Goal: Task Accomplishment & Management: Use online tool/utility

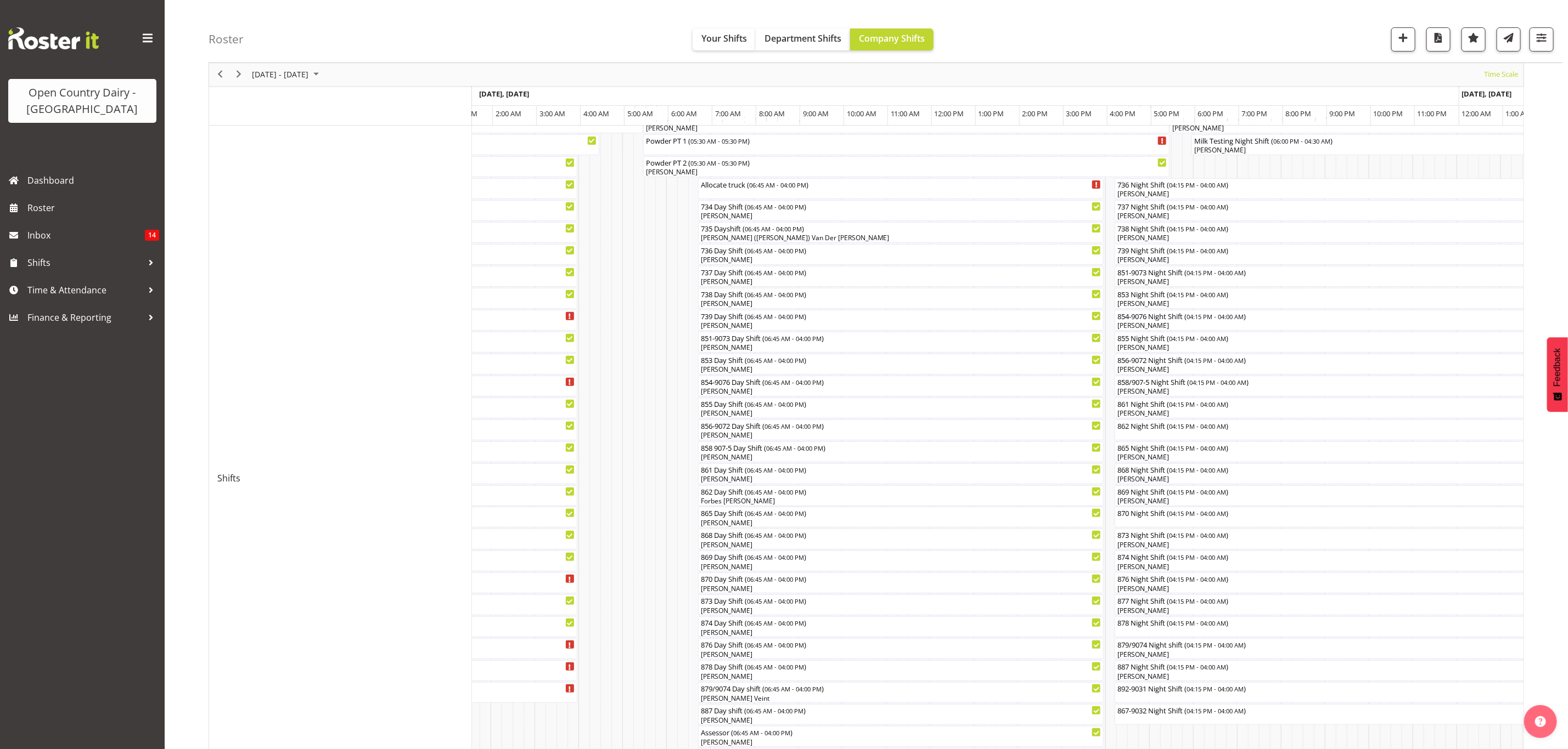
scroll to position [37, 0]
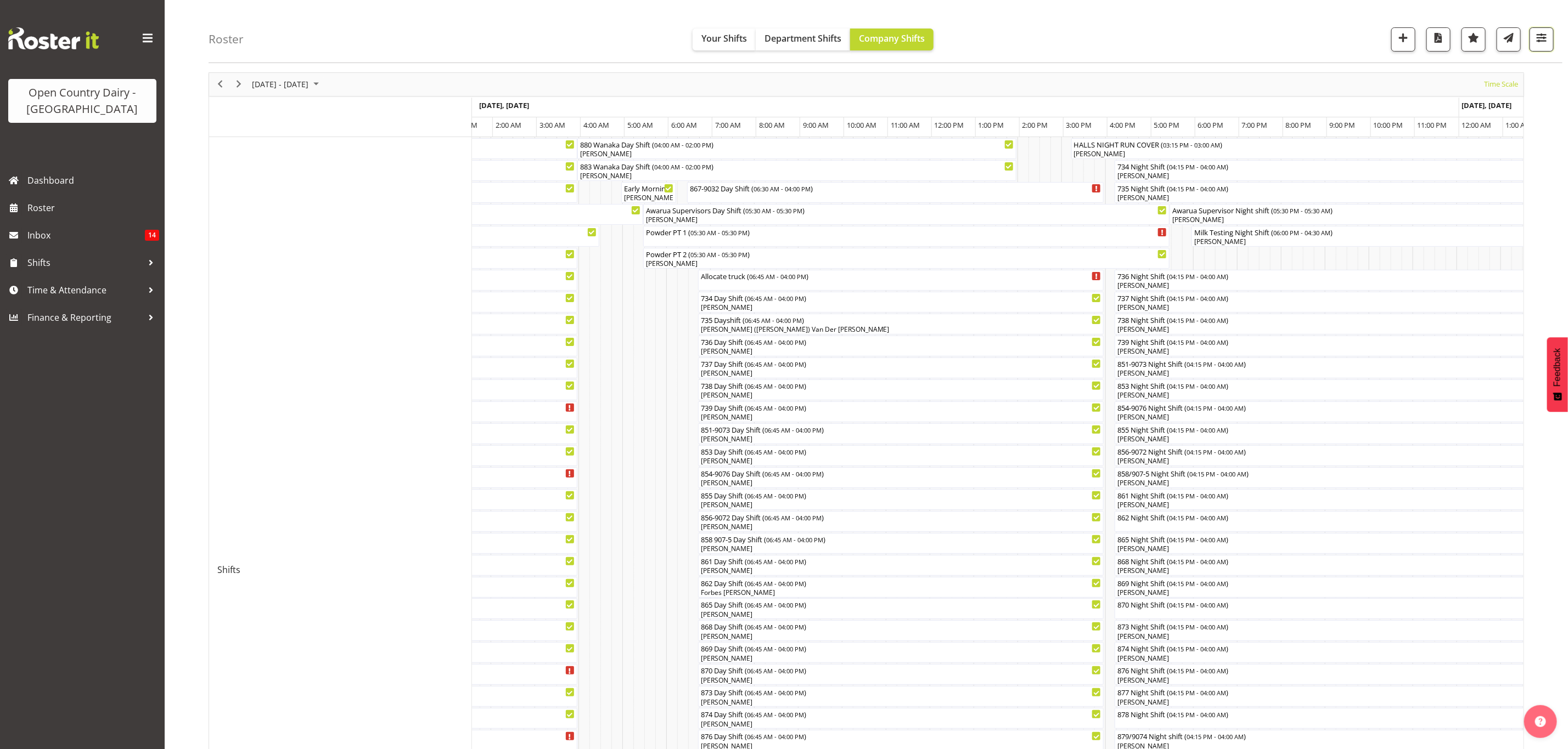
click at [1307, 40] on button "button" at bounding box center [1542, 40] width 24 height 24
click at [1307, 183] on input "text" at bounding box center [1472, 189] width 145 height 22
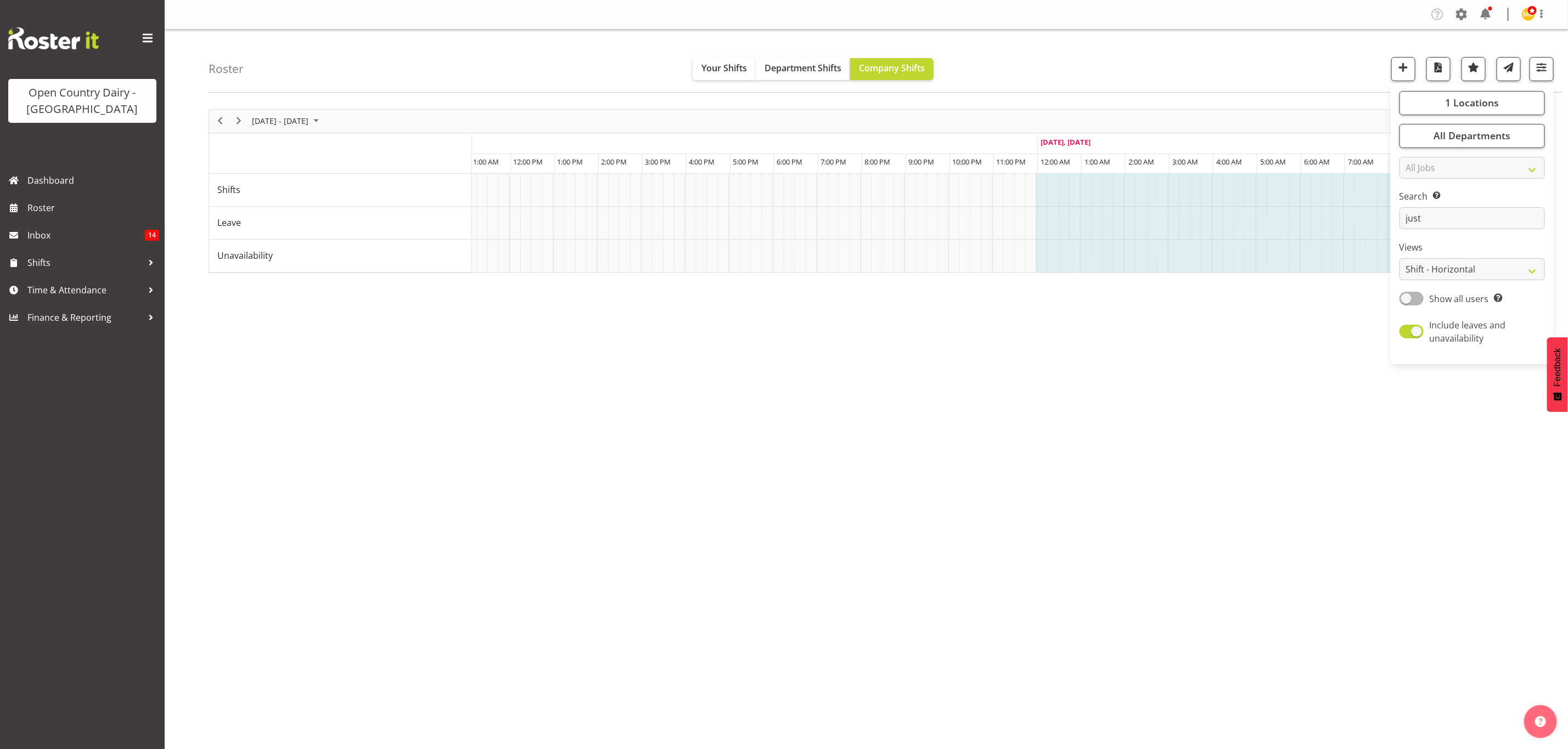
scroll to position [0, 0]
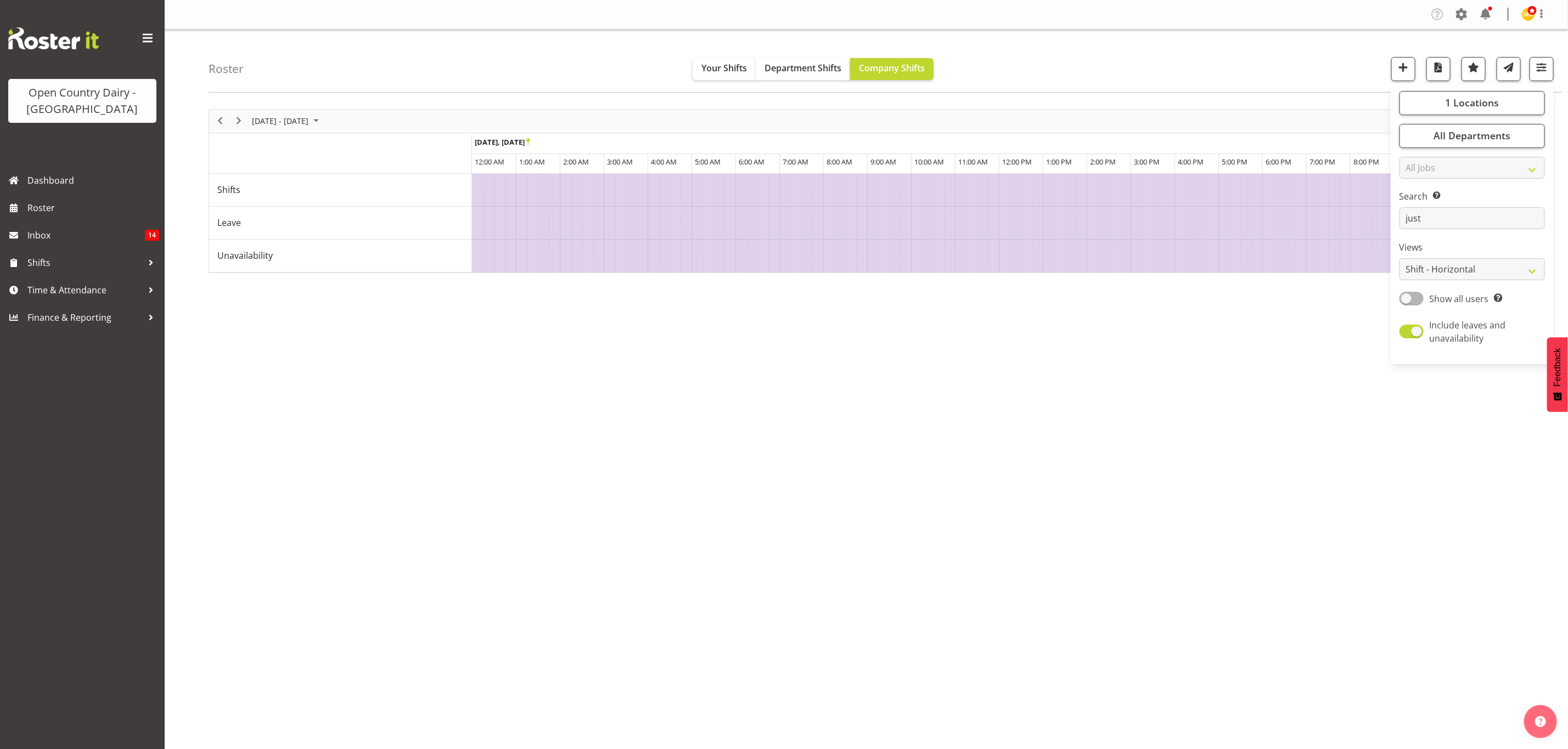
click at [784, 409] on div "[DATE] - [DATE] [DATE] Timeline Day Timeline Week Timeline Fortnight Timeline M…" at bounding box center [888, 320] width 1360 height 438
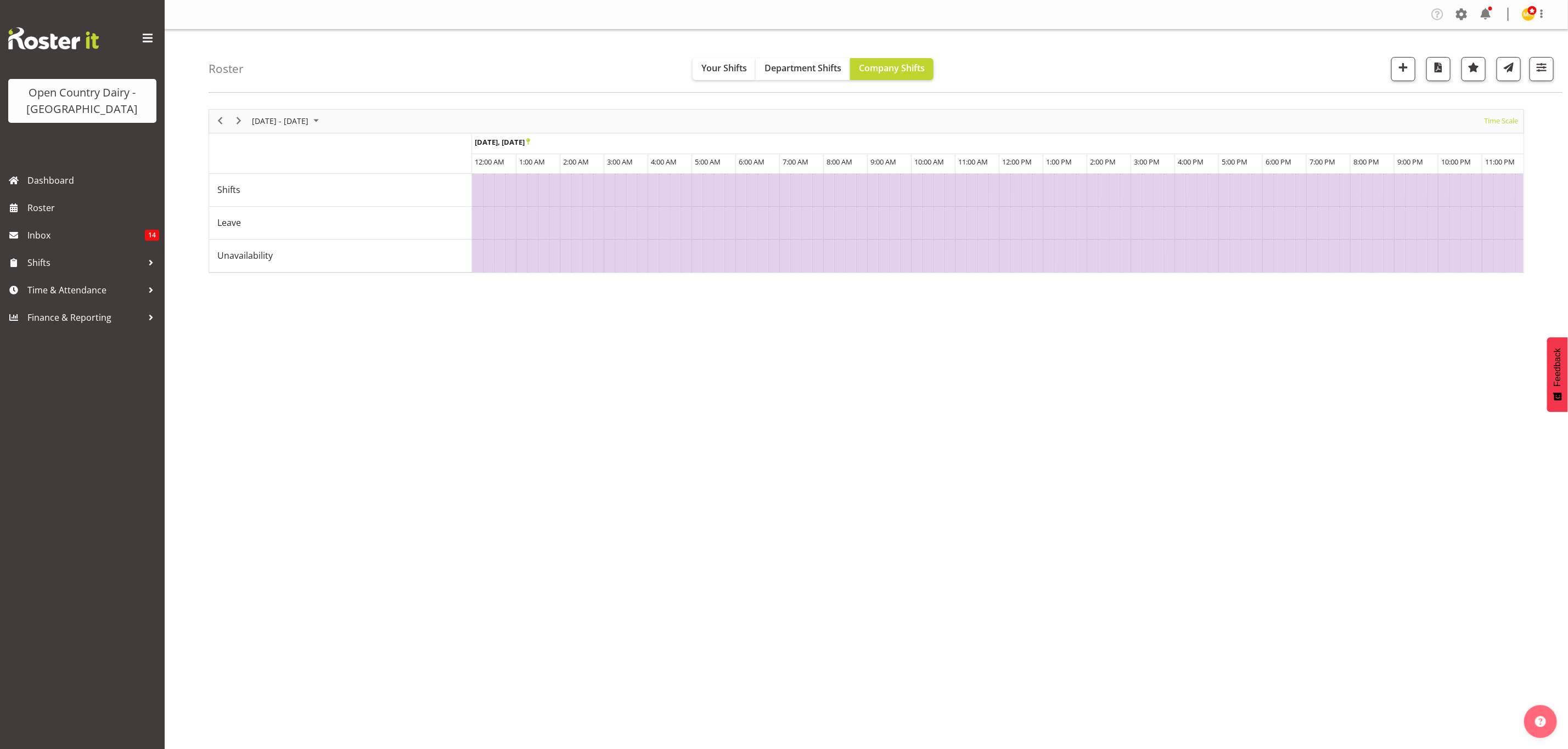
click at [1307, 64] on div "Roster Your Shifts Department Shifts Company Shifts 1 Locations Clear Awarua Mi…" at bounding box center [885, 60] width 1354 height 63
click at [1307, 70] on button "button" at bounding box center [1542, 69] width 24 height 24
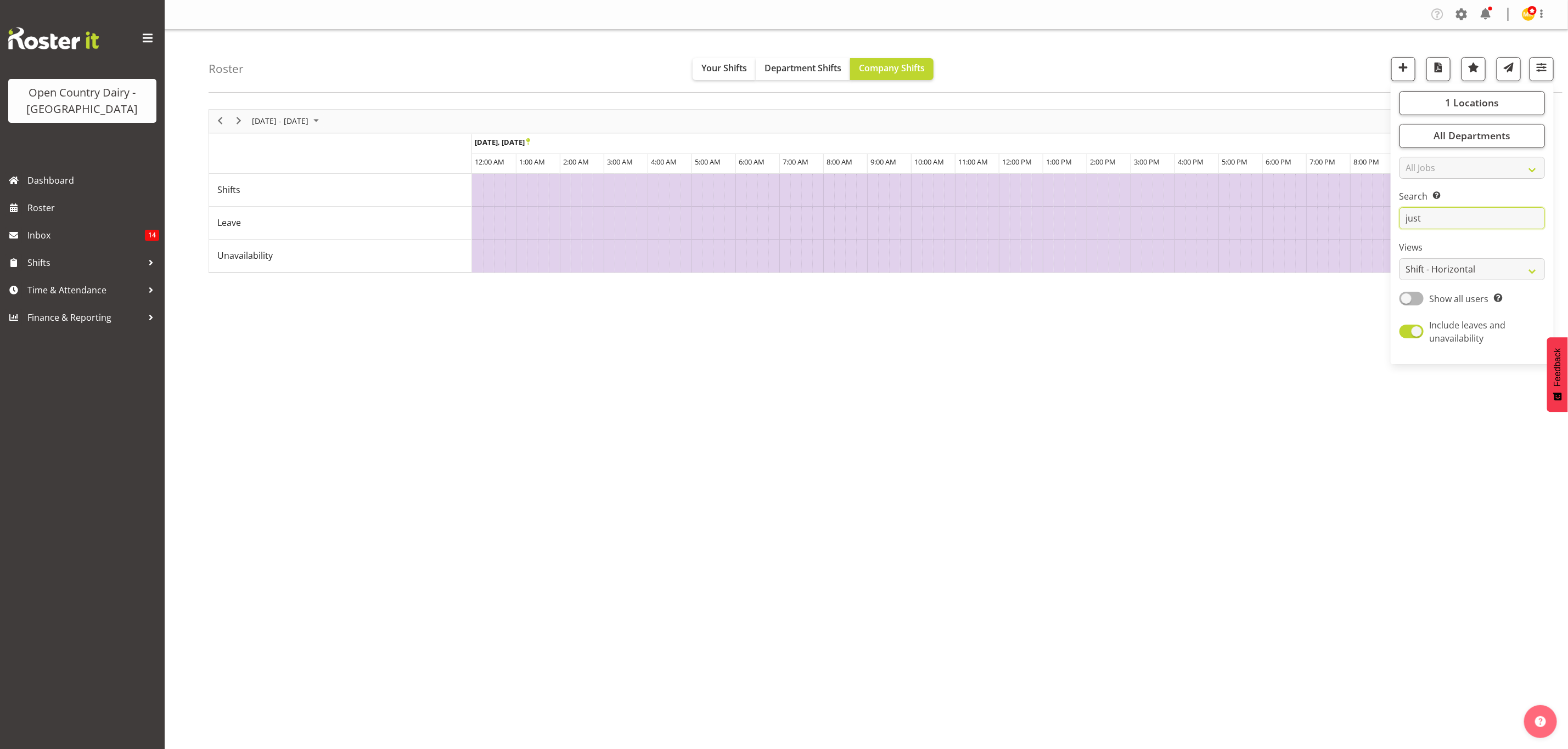
drag, startPoint x: 1404, startPoint y: 215, endPoint x: 1278, endPoint y: 217, distance: 126.0
click at [1278, 217] on div "Roster Your Shifts Department Shifts Company Shifts 1 Locations Clear Awarua Mi…" at bounding box center [866, 284] width 1403 height 510
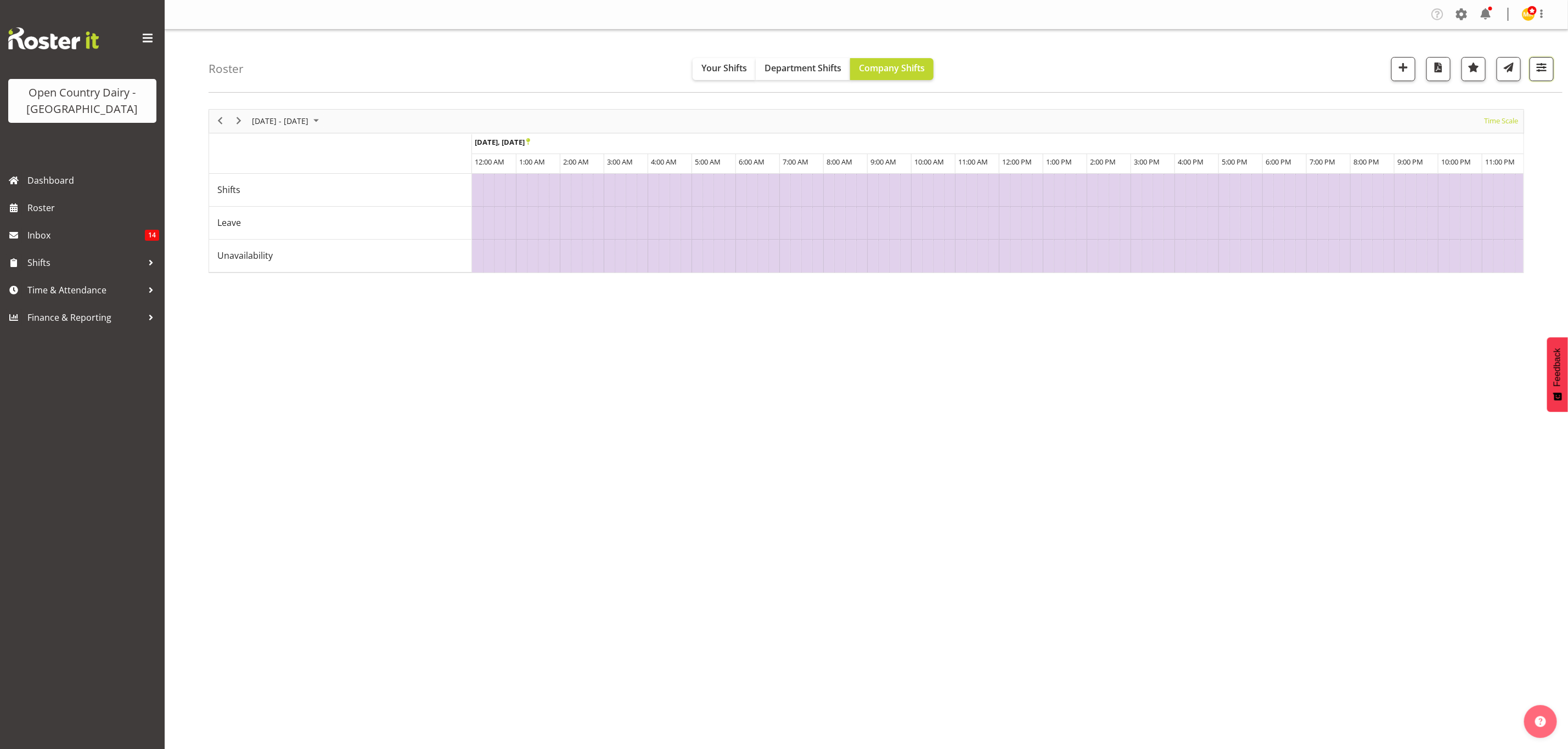
click at [1307, 73] on span "button" at bounding box center [1542, 68] width 14 height 14
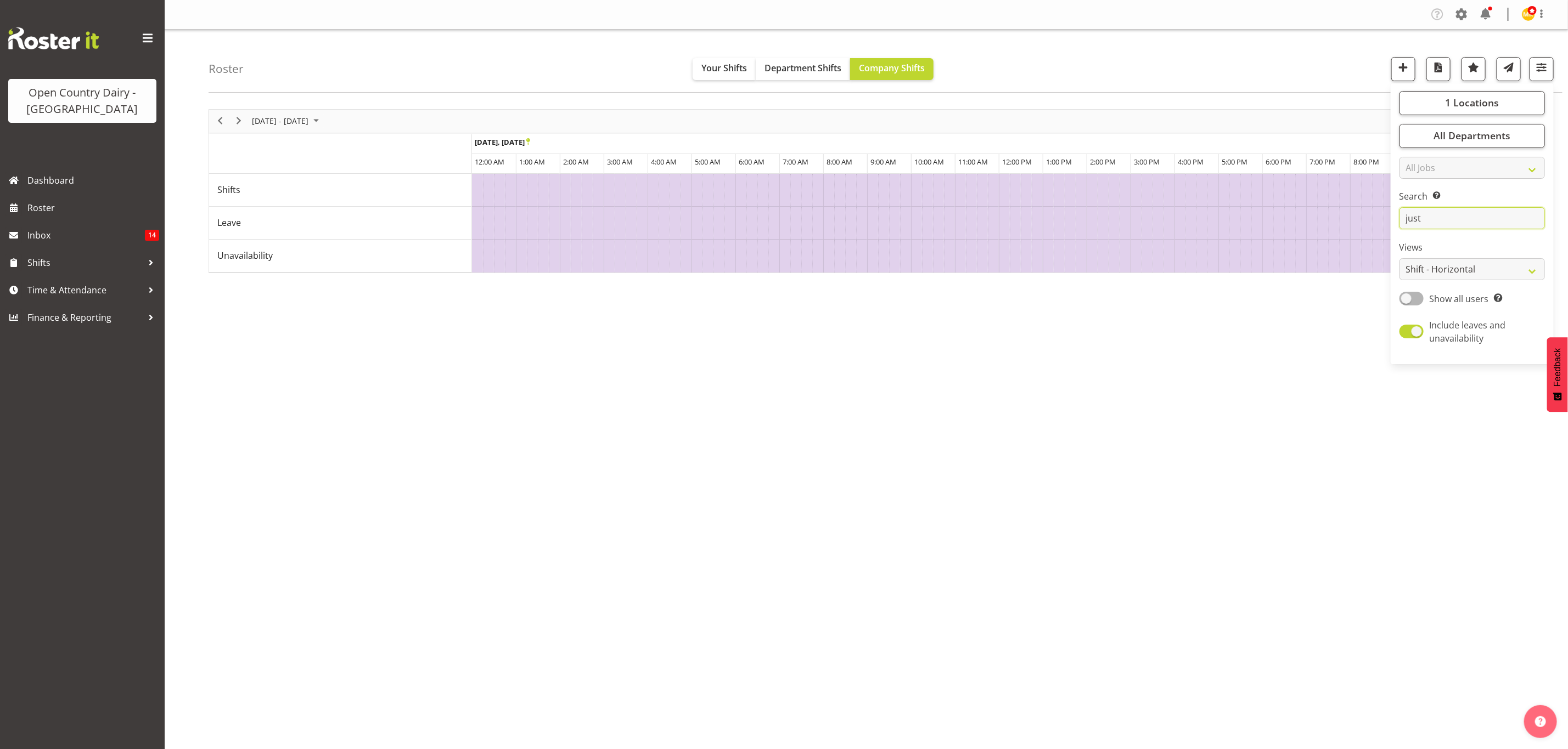
click at [1307, 215] on input "just" at bounding box center [1472, 218] width 145 height 22
type input "j"
